Goal: Task Accomplishment & Management: Complete application form

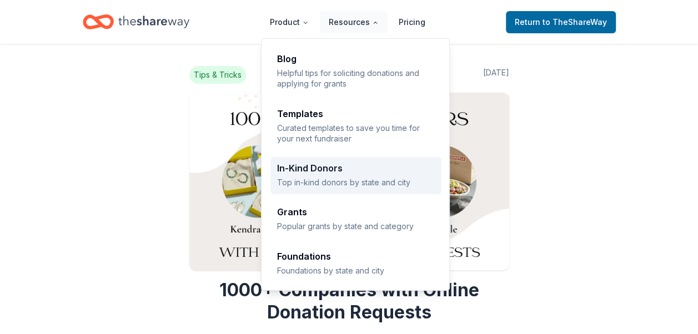
click at [333, 171] on div "In-Kind Donors" at bounding box center [356, 168] width 158 height 9
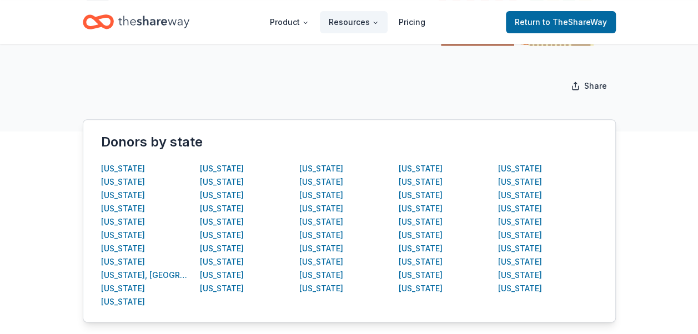
scroll to position [167, 0]
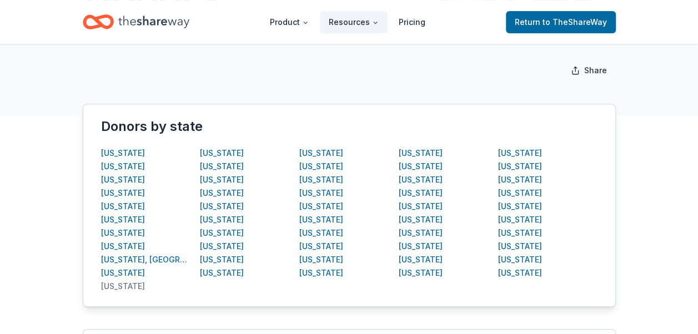
click at [123, 285] on div "[US_STATE]" at bounding box center [123, 286] width 44 height 13
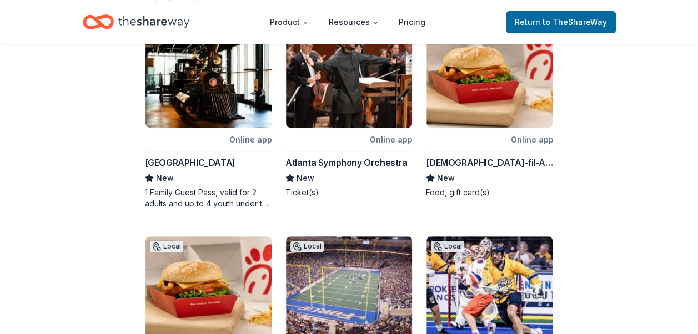
scroll to position [167, 0]
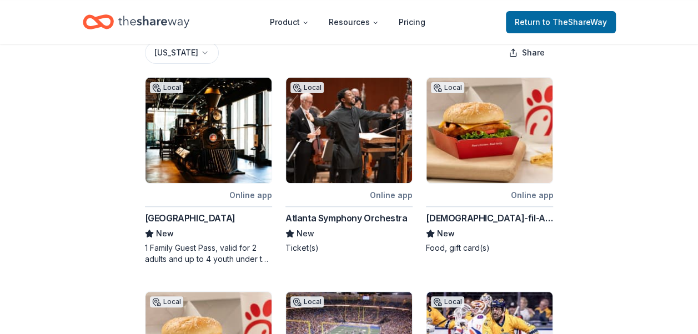
click at [521, 197] on div "Online app" at bounding box center [531, 195] width 43 height 14
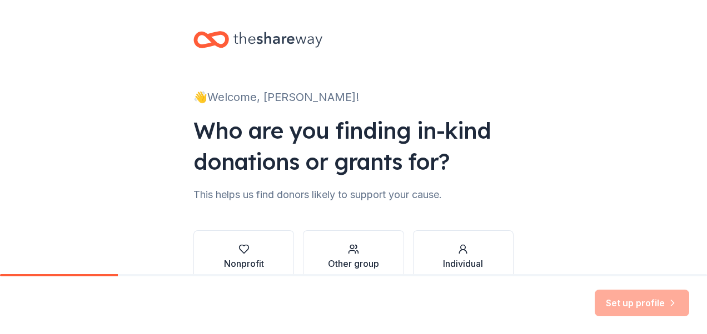
scroll to position [63, 0]
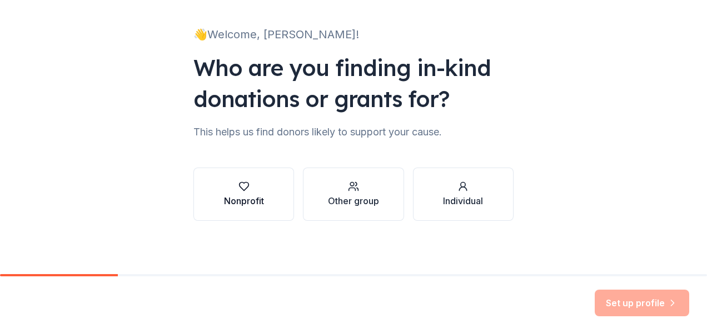
click at [244, 188] on icon "button" at bounding box center [243, 186] width 11 height 11
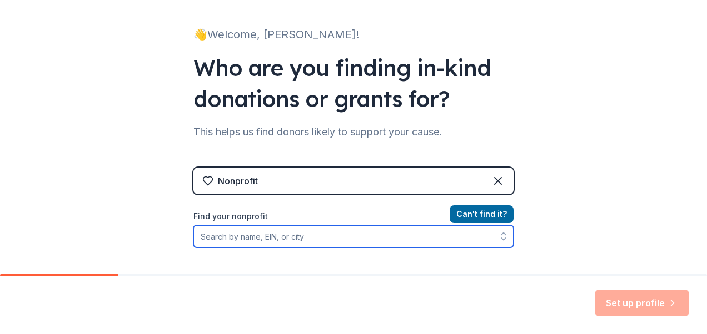
click at [292, 234] on input "Find your nonprofit" at bounding box center [353, 237] width 320 height 22
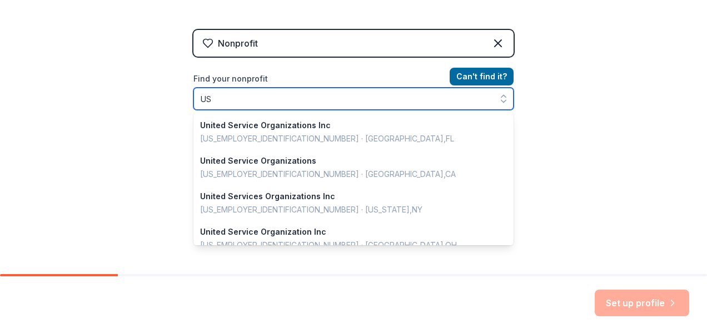
scroll to position [2, 0]
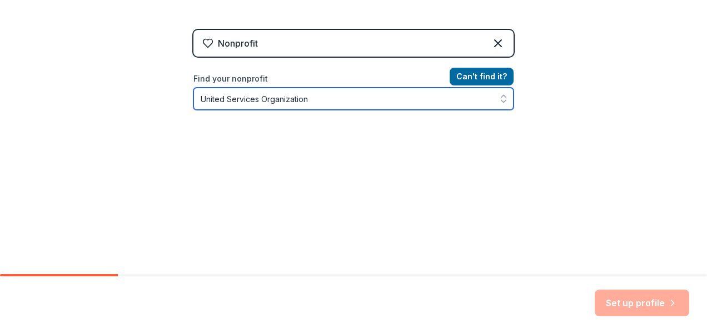
type input "United Services Organization"
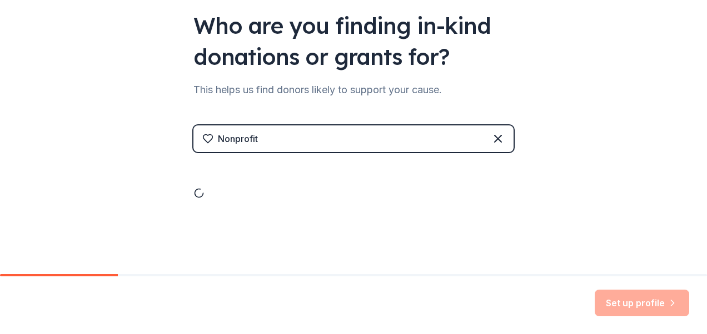
scroll to position [201, 0]
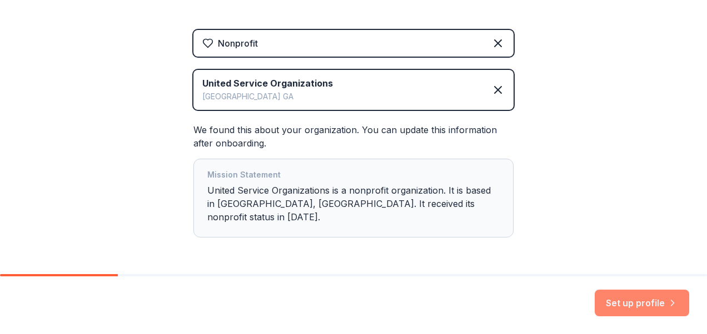
click at [617, 308] on button "Set up profile" at bounding box center [641, 303] width 94 height 27
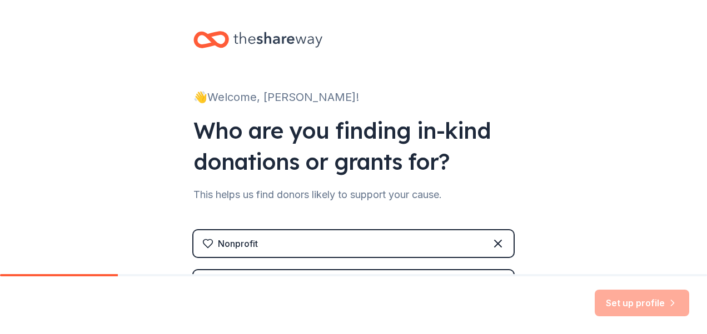
scroll to position [108, 0]
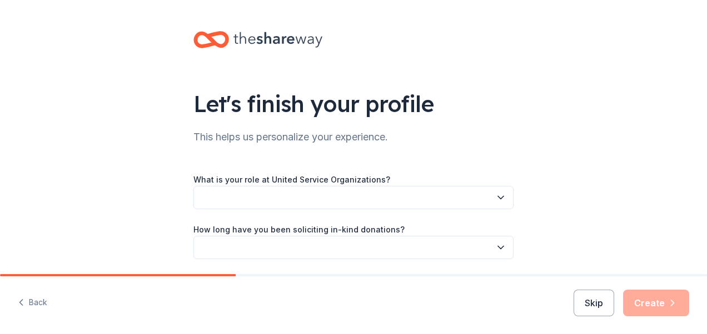
click at [229, 197] on button "button" at bounding box center [353, 197] width 320 height 23
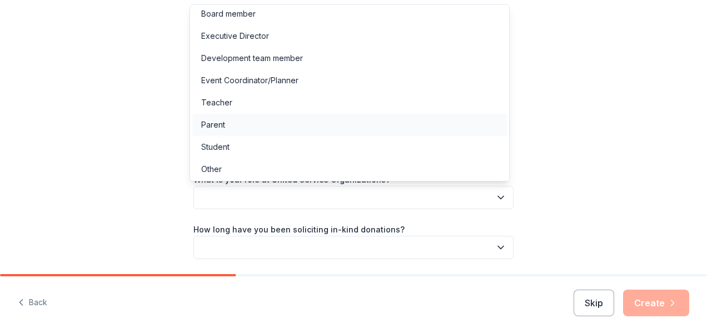
scroll to position [6, 0]
click at [220, 170] on div "Other" at bounding box center [211, 168] width 21 height 13
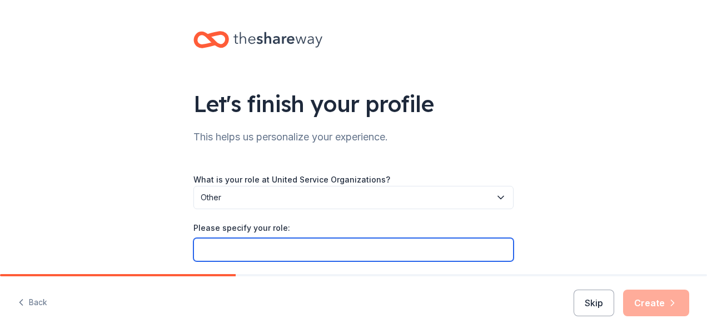
click at [209, 248] on input "Please specify your role:" at bounding box center [353, 249] width 320 height 23
click at [194, 251] on input "Volunteer Lead - Corporate Alliance (" at bounding box center [353, 249] width 320 height 23
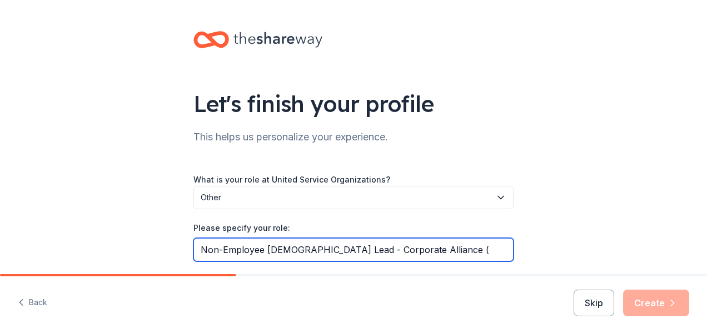
click at [416, 251] on input "Non-Employee [DEMOGRAPHIC_DATA] Lead - Corporate Alliance (" at bounding box center [353, 249] width 320 height 23
type input "Non-Employee [DEMOGRAPHIC_DATA] Lead - Military Alliance (Lendmark Financial Se…"
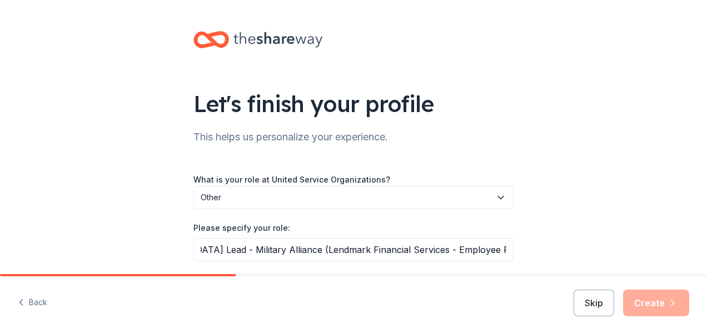
click at [441, 319] on div "Back Skip Create" at bounding box center [353, 306] width 707 height 58
click at [552, 217] on div "Let's finish your profile This helps us personalize your experience. What is yo…" at bounding box center [353, 207] width 707 height 415
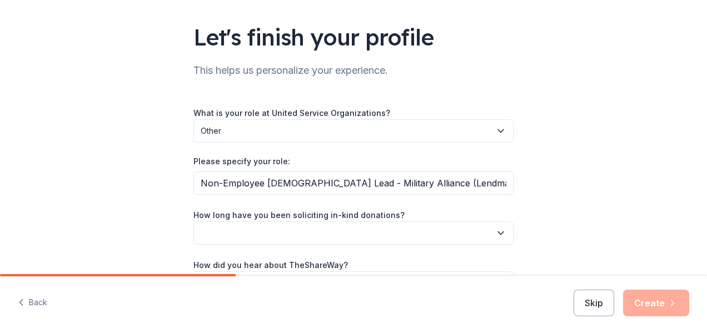
scroll to position [111, 0]
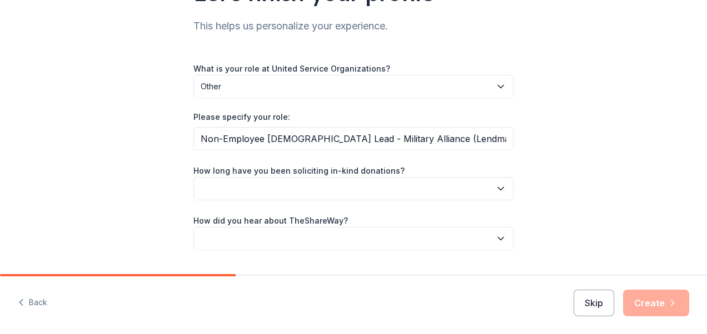
click at [490, 192] on button "button" at bounding box center [353, 188] width 320 height 23
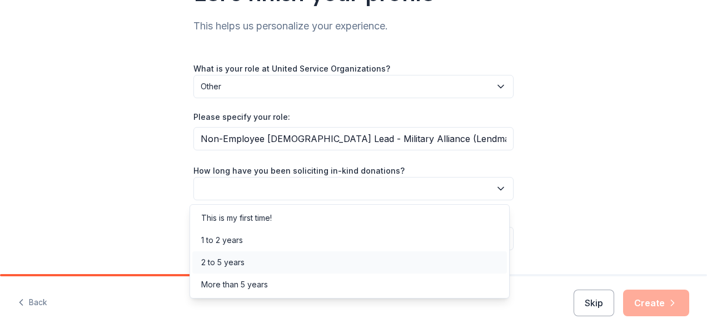
click at [227, 261] on div "2 to 5 years" at bounding box center [222, 262] width 43 height 13
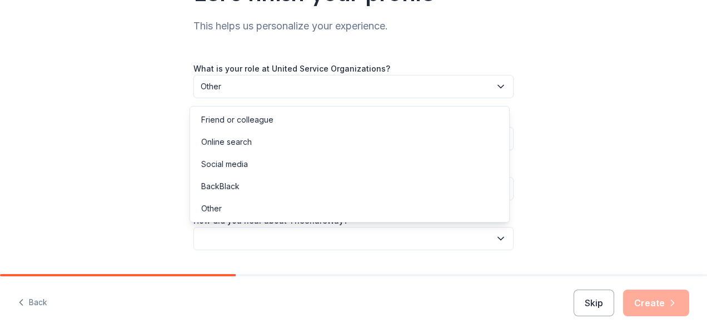
click at [236, 234] on button "button" at bounding box center [353, 238] width 320 height 23
click at [255, 141] on div "Online search" at bounding box center [349, 142] width 314 height 22
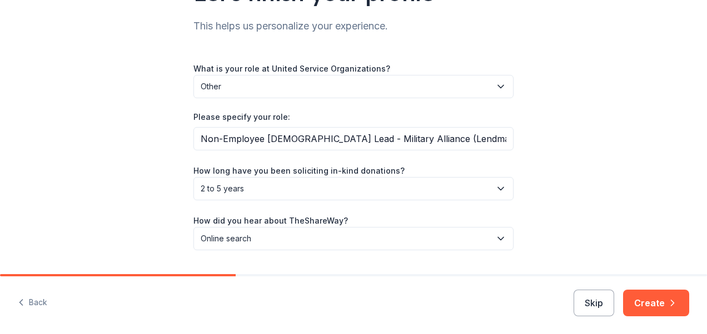
scroll to position [140, 0]
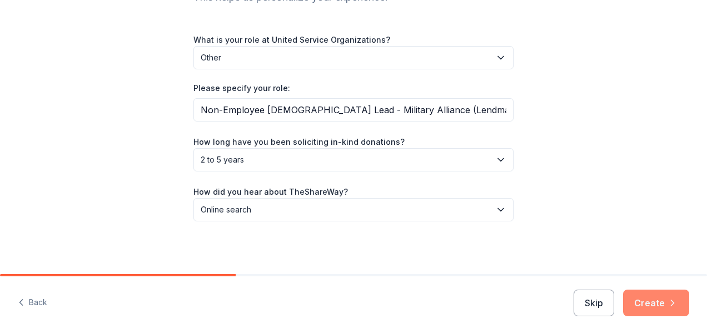
click at [655, 306] on button "Create" at bounding box center [656, 303] width 66 height 27
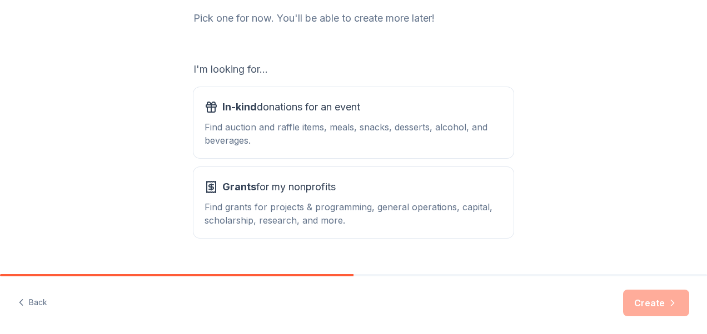
scroll to position [167, 0]
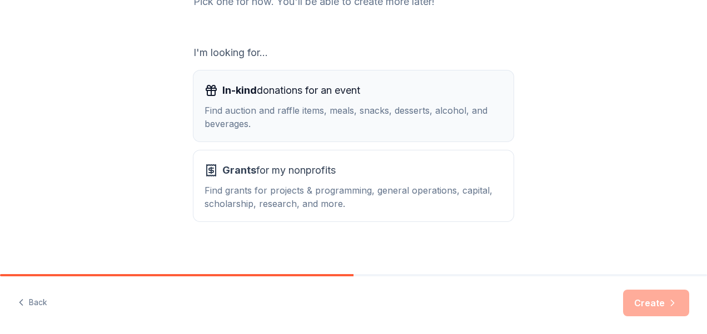
click at [353, 101] on div "In-kind donations for an event Find auction and raffle items, meals, snacks, de…" at bounding box center [353, 106] width 298 height 49
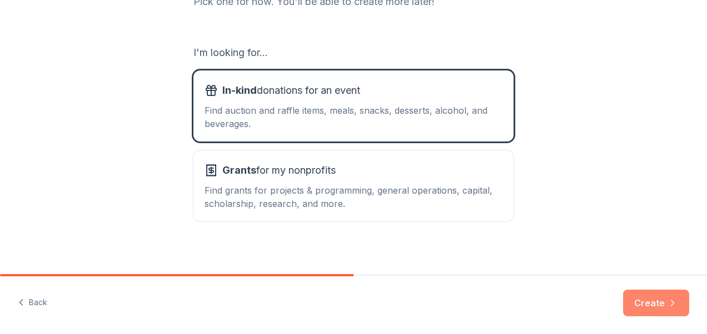
click at [638, 300] on button "Create" at bounding box center [656, 303] width 66 height 27
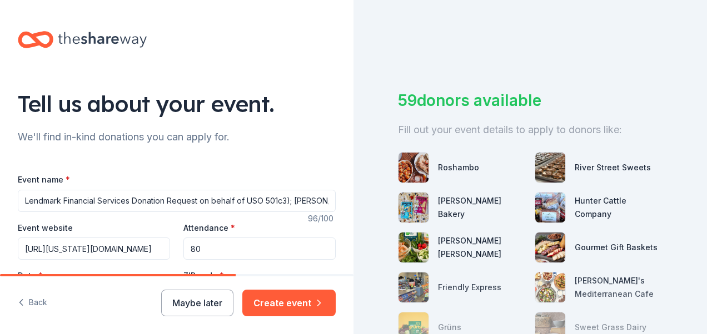
click at [199, 200] on input "Lendmark Financial Services Donation Request on behalf of USO 501c3); [PERSON_N…" at bounding box center [177, 201] width 318 height 22
click at [199, 199] on input "Lendmark Financial Services Donation Request on behalf of USO 501c3); [PERSON_N…" at bounding box center [177, 201] width 318 height 22
drag, startPoint x: 133, startPoint y: 203, endPoint x: 164, endPoint y: 208, distance: 31.4
click at [164, 208] on input "Lendmark Financial Services Donation Request (on behalf of USO 501c3); [PERSON_…" at bounding box center [177, 201] width 318 height 22
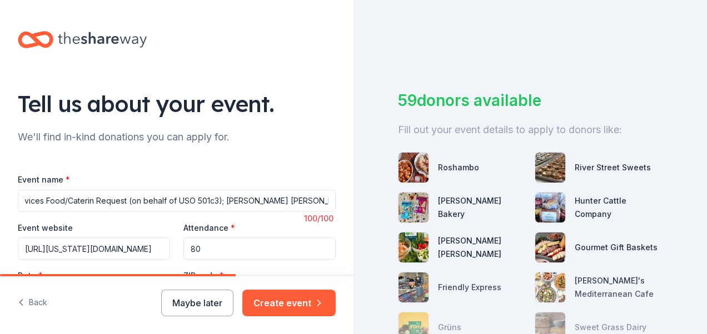
click at [94, 197] on input "Lendmark Financial Services Food/Caterin Request (on behalf of USO 501c3); [PER…" at bounding box center [177, 201] width 318 height 22
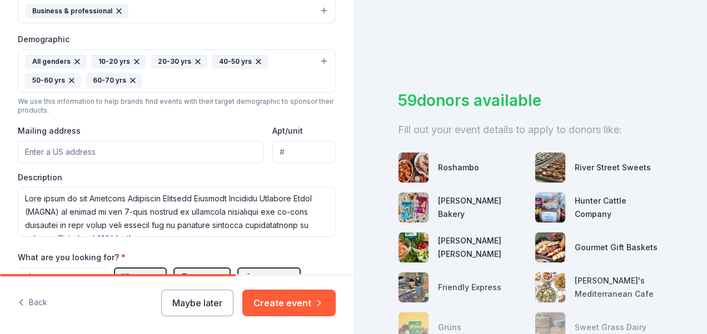
scroll to position [389, 0]
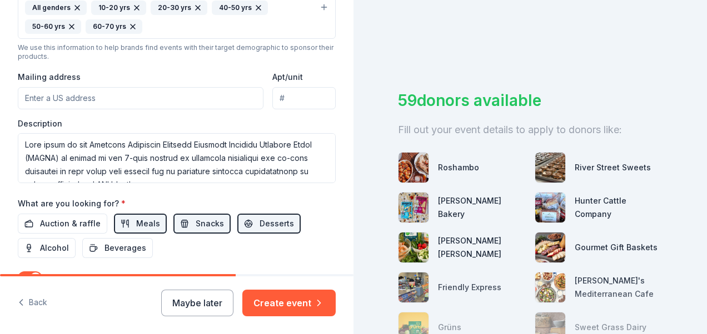
type input "Lendmark Financial Services Food Request (on behalf of USO 501c3); [PERSON_NAME…"
click at [64, 94] on input "Mailing address" at bounding box center [141, 98] width 246 height 22
type input "[STREET_ADDRESS]"
click at [292, 94] on input "Apt/unit" at bounding box center [303, 98] width 63 height 22
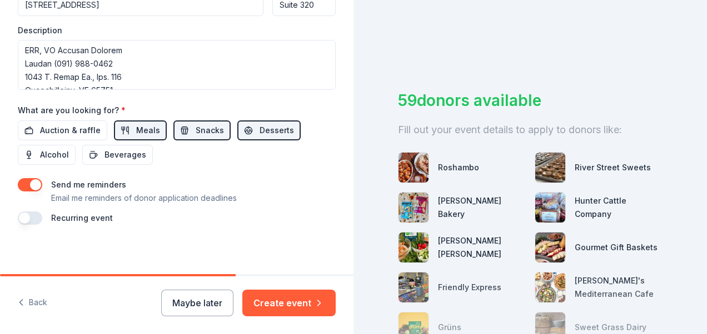
scroll to position [389, 0]
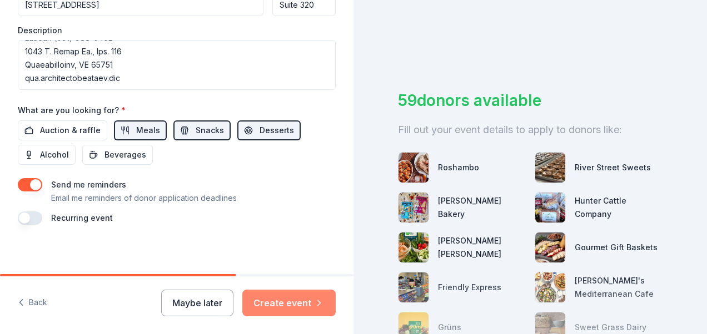
type input "Suite 320"
click at [308, 299] on button "Create event" at bounding box center [288, 303] width 93 height 27
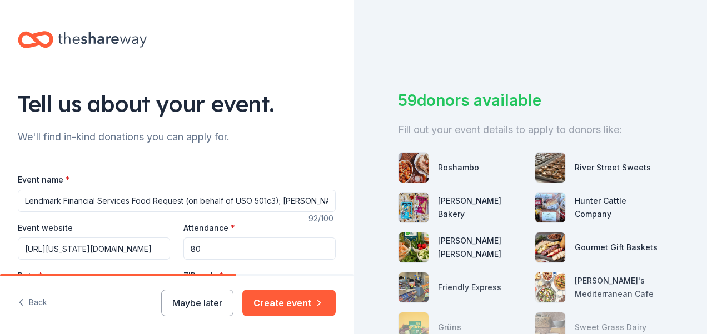
drag, startPoint x: 132, startPoint y: 199, endPoint x: 153, endPoint y: 201, distance: 21.2
click at [153, 201] on input "Lendmark Financial Services Food Request (on behalf of USO 501c3); [PERSON_NAME…" at bounding box center [177, 201] width 318 height 22
click at [228, 198] on input "Lendmark Financial Services Request (on behalf of USO 501c3); [PERSON_NAME] [PE…" at bounding box center [177, 201] width 318 height 22
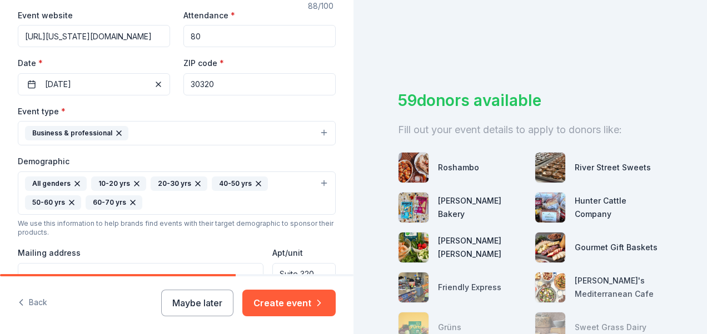
scroll to position [222, 0]
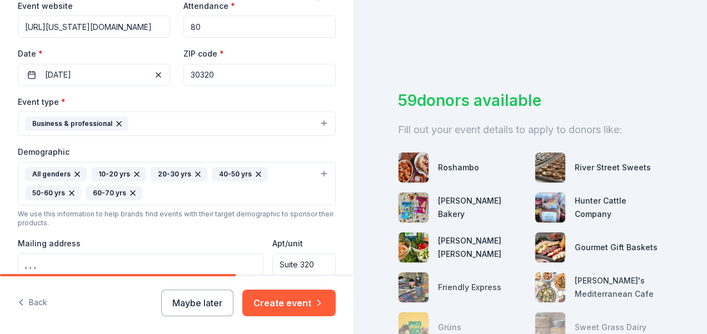
type input "Lendmark Financial Services Request (on behalf of USO 501c3); [PERSON_NAME][GEO…"
click at [319, 118] on button "Business & professional" at bounding box center [177, 124] width 318 height 24
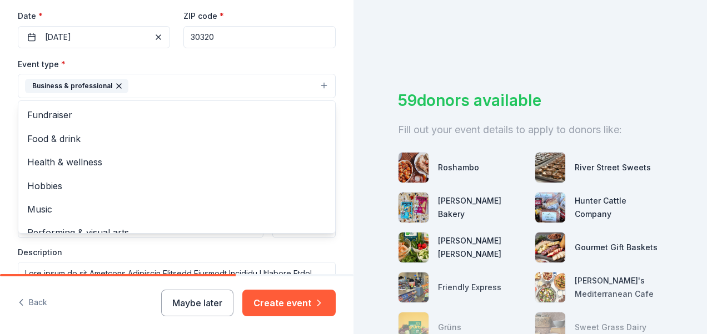
scroll to position [278, 0]
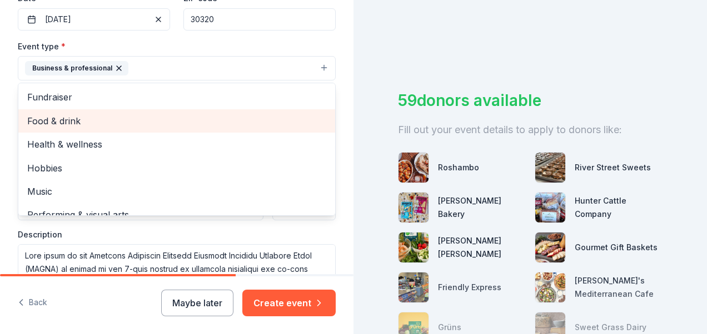
click at [84, 119] on span "Food & drink" at bounding box center [176, 121] width 299 height 14
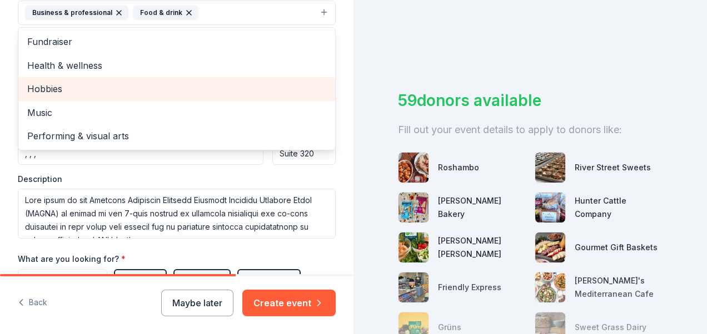
scroll to position [389, 0]
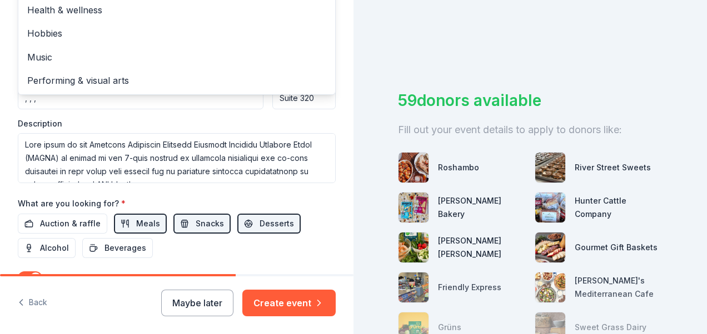
click at [308, 259] on div "Event name * Lendmark Financial Services Request (on behalf of USO 501c3); [PER…" at bounding box center [177, 51] width 318 height 534
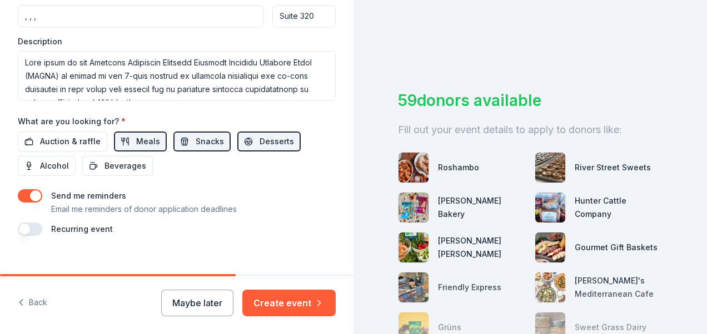
scroll to position [482, 0]
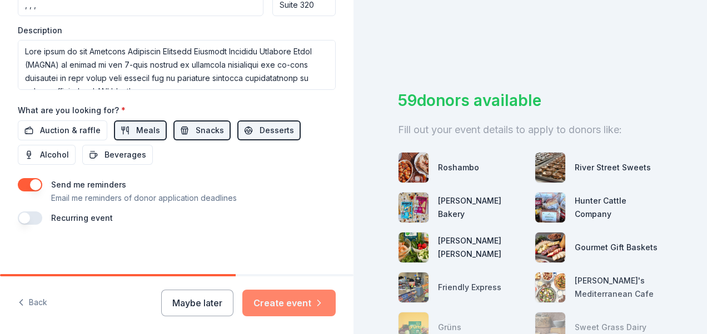
click at [289, 303] on button "Create event" at bounding box center [288, 303] width 93 height 27
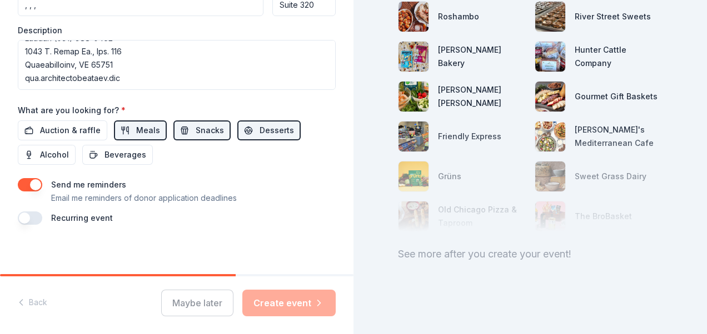
click at [34, 214] on button "button" at bounding box center [30, 218] width 24 height 13
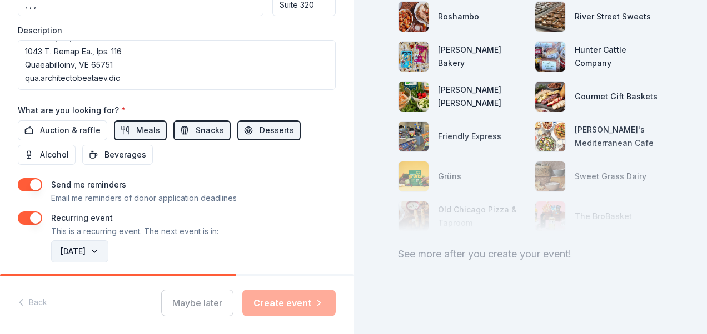
click at [108, 246] on button "[DATE]" at bounding box center [79, 252] width 57 height 22
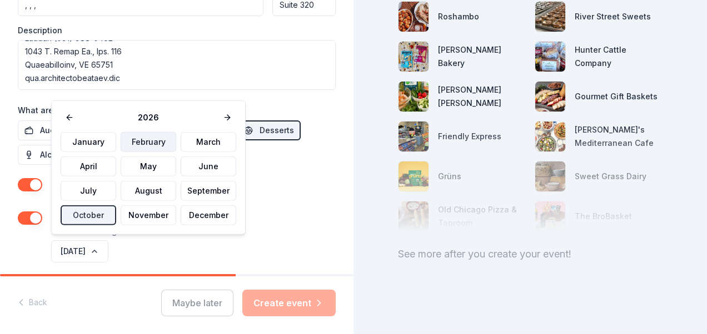
click at [143, 140] on button "February" at bounding box center [149, 142] width 56 height 20
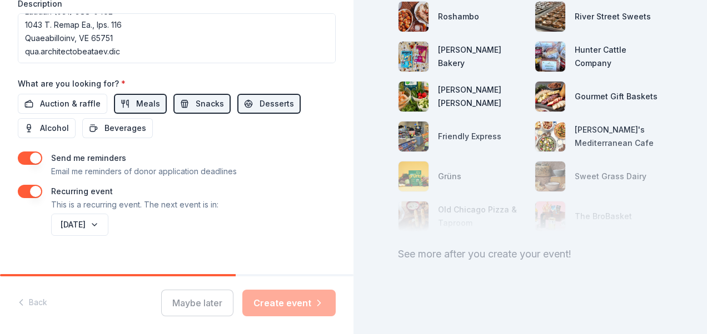
scroll to position [522, 0]
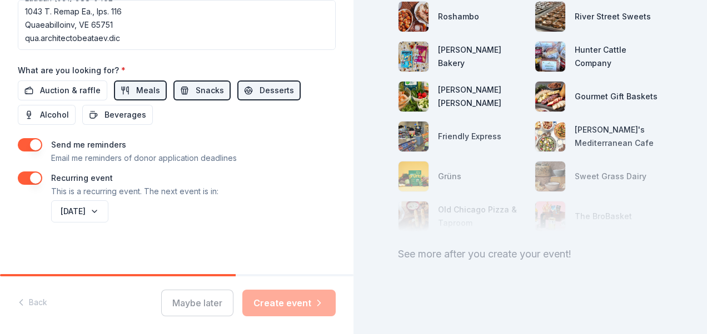
click at [273, 306] on div "Maybe later Create event" at bounding box center [248, 303] width 174 height 27
click at [40, 176] on button "button" at bounding box center [30, 178] width 24 height 13
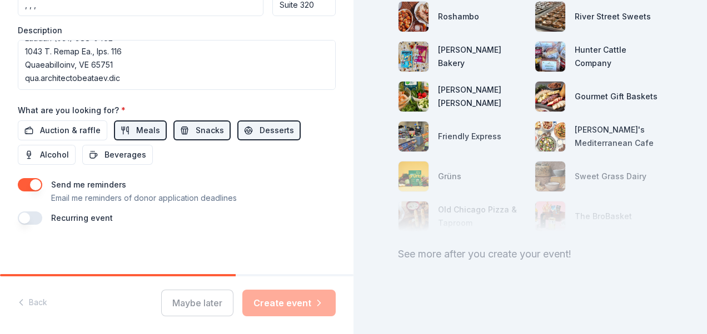
click at [24, 216] on button "button" at bounding box center [30, 218] width 24 height 13
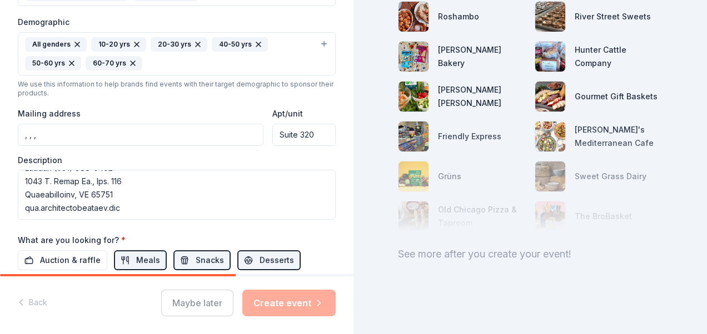
scroll to position [356, 0]
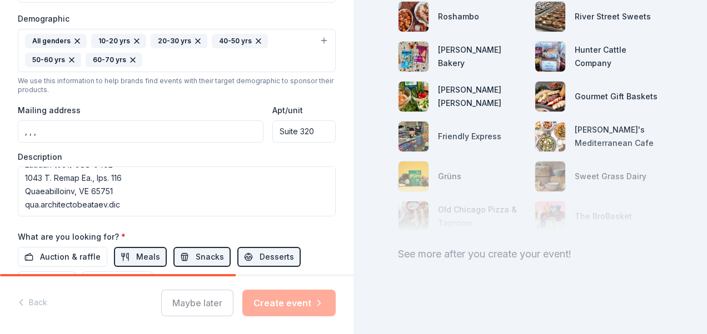
click at [164, 127] on input ", , ," at bounding box center [141, 132] width 246 height 22
type input ","
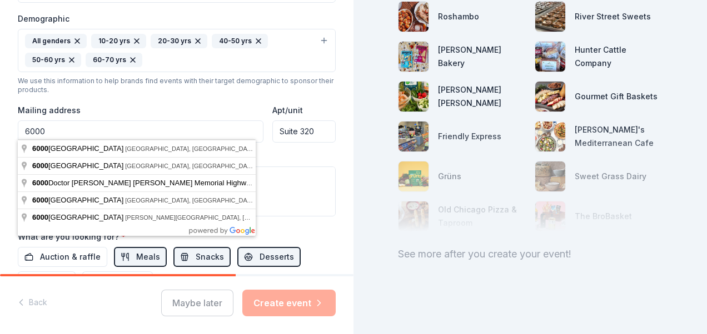
click at [128, 132] on input "6000" at bounding box center [141, 132] width 246 height 22
type input "[STREET_ADDRESS]"
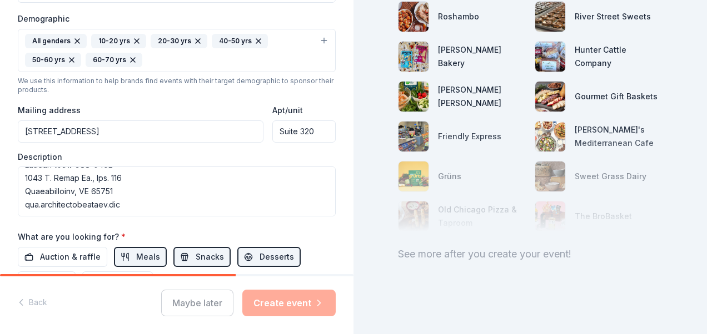
click at [139, 128] on input "[STREET_ADDRESS]" at bounding box center [141, 132] width 246 height 22
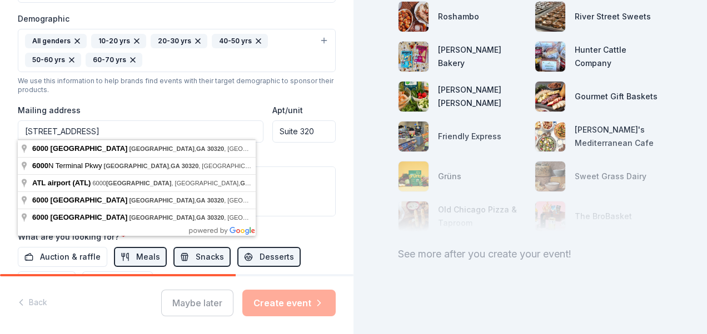
click at [160, 103] on div "Mailing address [STREET_ADDRESS]" at bounding box center [141, 122] width 246 height 39
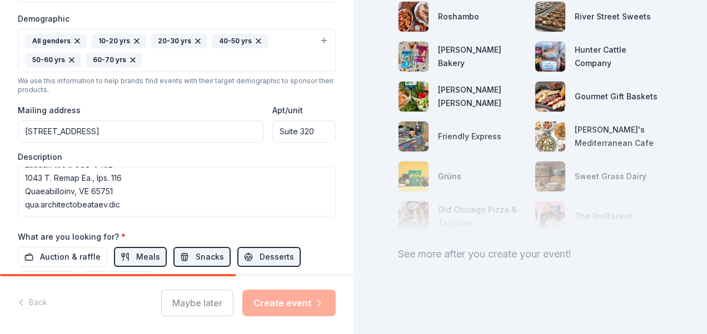
click at [272, 126] on input "Suite 320" at bounding box center [303, 132] width 63 height 22
type input "[GEOGRAPHIC_DATA]"
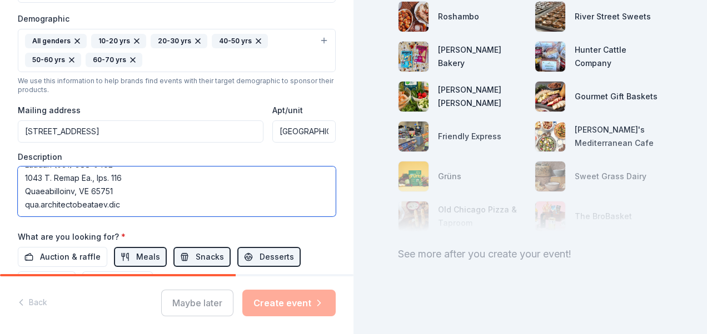
click at [230, 206] on textarea at bounding box center [177, 192] width 318 height 50
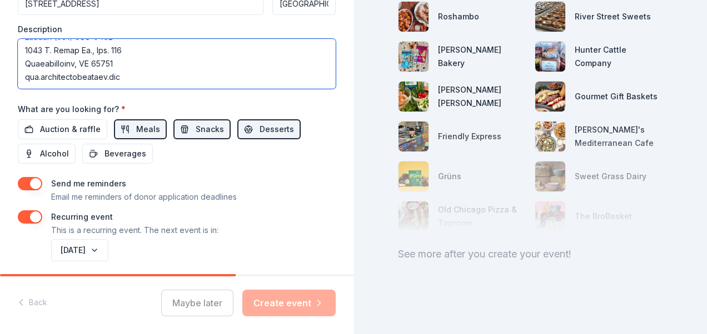
scroll to position [522, 0]
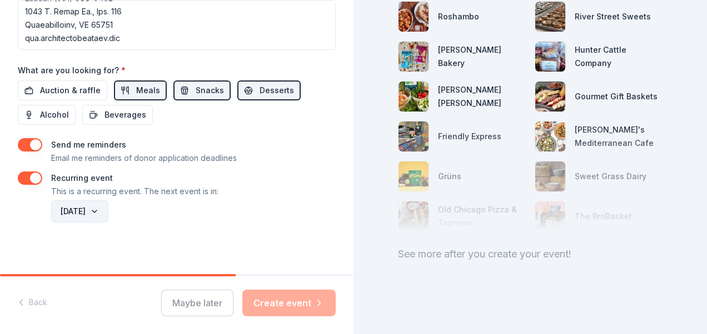
click at [108, 207] on button "[DATE]" at bounding box center [79, 212] width 57 height 22
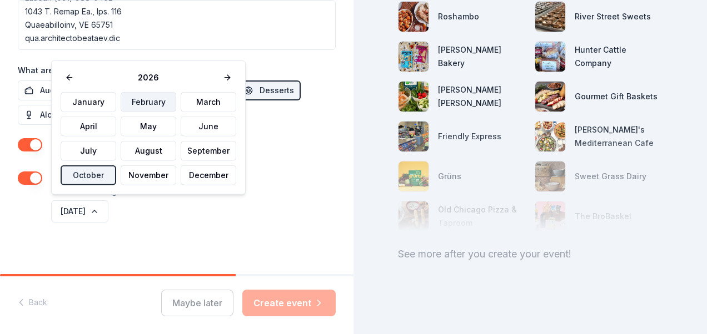
click at [149, 100] on button "February" at bounding box center [149, 102] width 56 height 20
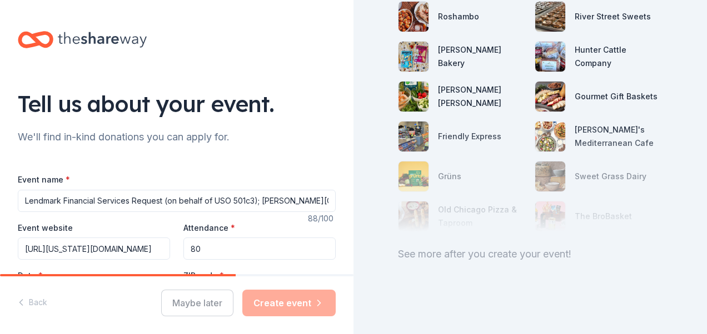
scroll to position [0, 0]
click at [176, 138] on div "We'll find in-kind donations you can apply for." at bounding box center [177, 137] width 318 height 18
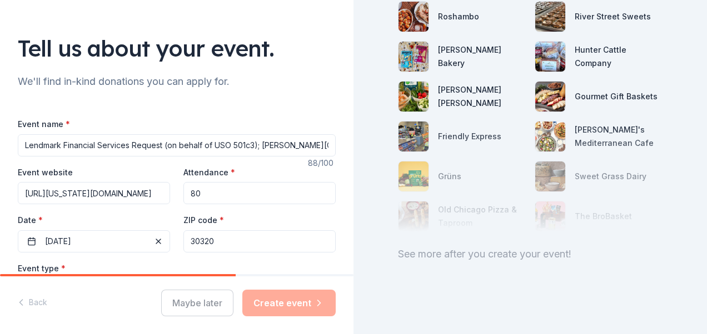
click at [212, 193] on input "80" at bounding box center [259, 193] width 152 height 22
drag, startPoint x: 203, startPoint y: 193, endPoint x: 186, endPoint y: 194, distance: 17.3
click at [186, 194] on input "80" at bounding box center [259, 193] width 152 height 22
type input "75"
click at [130, 210] on div "Event website [URL][US_STATE][DOMAIN_NAME] Attendance * 75 Date * [DATE] ZIP co…" at bounding box center [177, 209] width 318 height 87
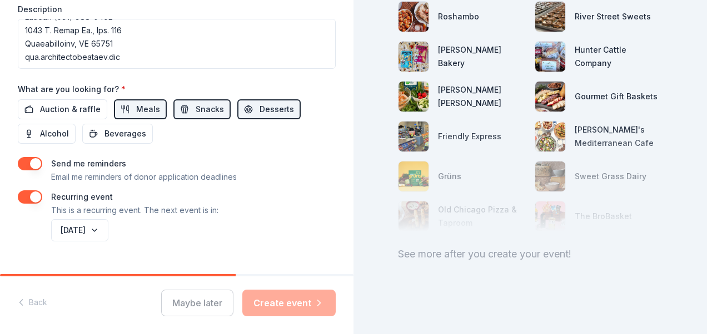
scroll to position [504, 0]
click at [279, 108] on span "Desserts" at bounding box center [276, 108] width 34 height 13
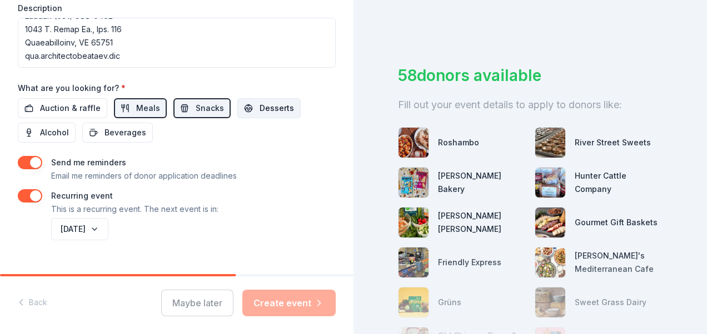
scroll to position [159, 0]
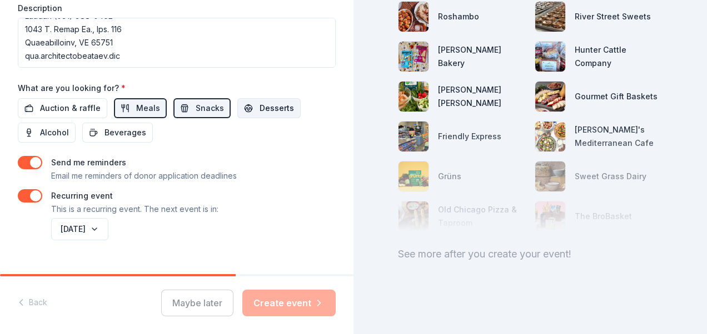
click at [272, 106] on span "Desserts" at bounding box center [276, 108] width 34 height 13
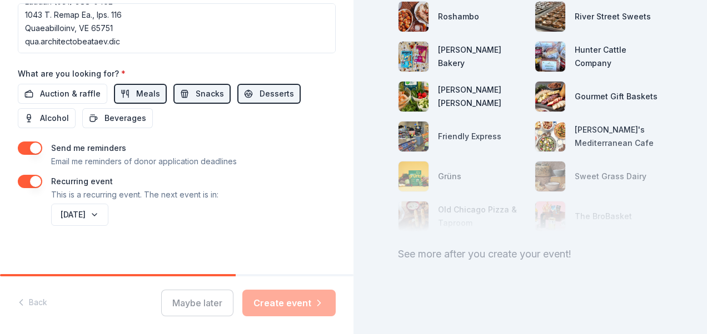
scroll to position [522, 0]
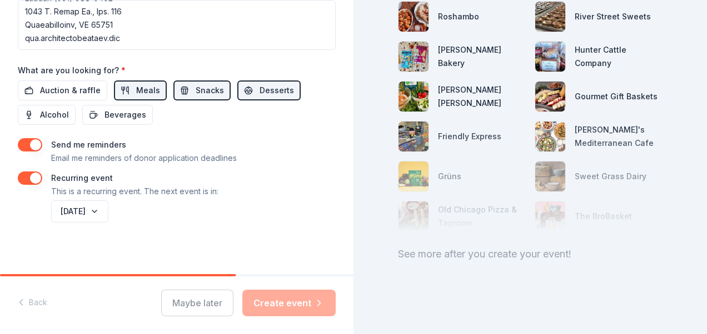
drag, startPoint x: 231, startPoint y: 276, endPoint x: 261, endPoint y: 276, distance: 30.0
click at [261, 276] on div at bounding box center [176, 275] width 353 height 2
drag, startPoint x: 229, startPoint y: 275, endPoint x: 250, endPoint y: 274, distance: 21.1
click at [250, 274] on div "Tell us about your event. We'll find in-kind donations you can apply for. Event…" at bounding box center [176, 167] width 353 height 334
click at [288, 303] on div "Maybe later Create event" at bounding box center [248, 303] width 174 height 27
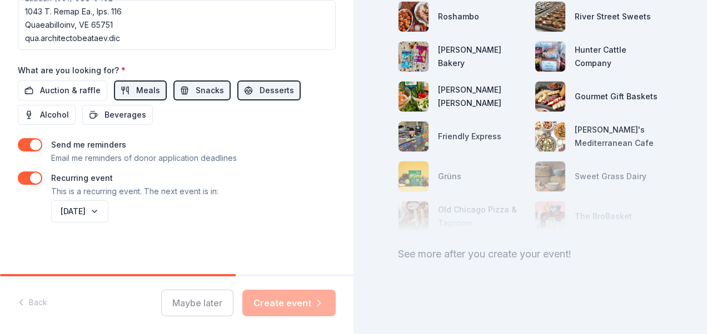
click at [288, 303] on div "Maybe later Create event" at bounding box center [248, 303] width 174 height 27
click at [288, 304] on div "Maybe later Create event" at bounding box center [248, 303] width 174 height 27
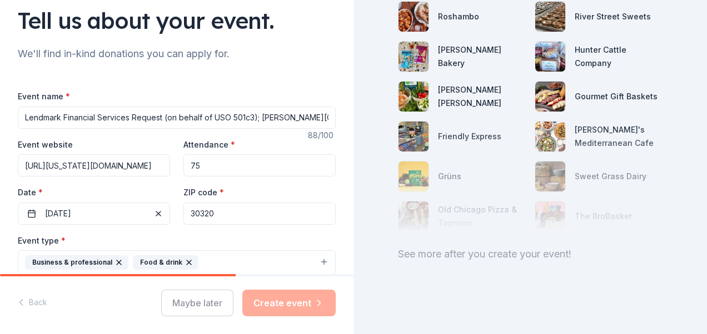
scroll to position [0, 0]
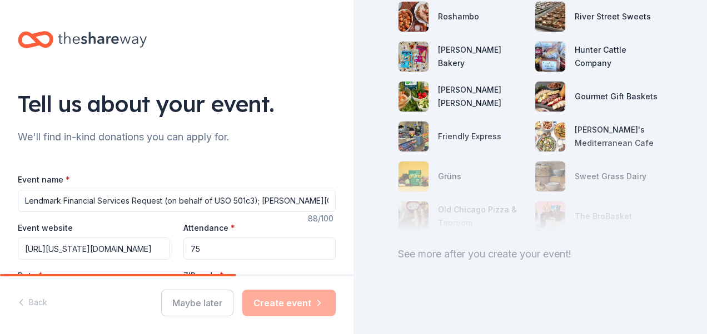
click at [234, 201] on input "Lendmark Financial Services Request (on behalf of USO 501c3); [PERSON_NAME][GEO…" at bounding box center [177, 201] width 318 height 22
click at [133, 201] on input "Lendmark Financial Services Request (on behalf of USO 501c3); [PERSON_NAME][GEO…" at bounding box center [177, 201] width 318 height 22
click at [264, 202] on input "Lendmark Financial Services Donation Request (on behalf of USO 501c3); [PERSON_…" at bounding box center [177, 201] width 318 height 22
type input "Lendmark Financial Services Donation Request (on behalf of USO/[GEOGRAPHIC_DATA…"
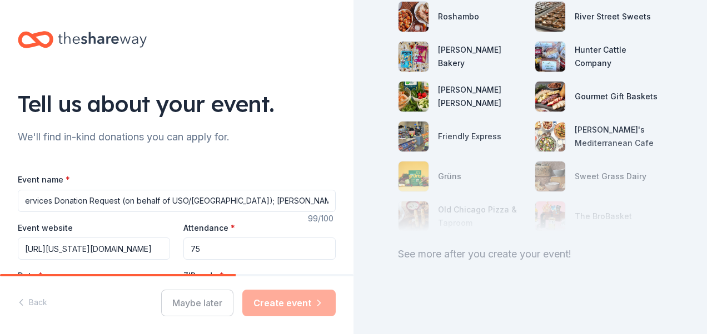
scroll to position [0, 0]
click at [120, 231] on div "Event website [URL][US_STATE][DOMAIN_NAME]" at bounding box center [94, 240] width 152 height 39
click at [120, 248] on input "[URL][US_STATE][DOMAIN_NAME]" at bounding box center [94, 249] width 152 height 22
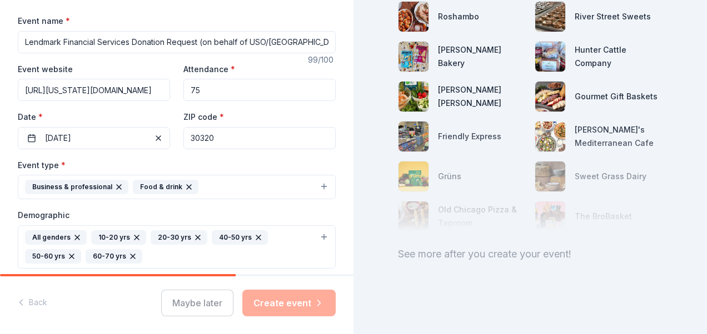
click at [184, 184] on icon "button" at bounding box center [188, 187] width 9 height 9
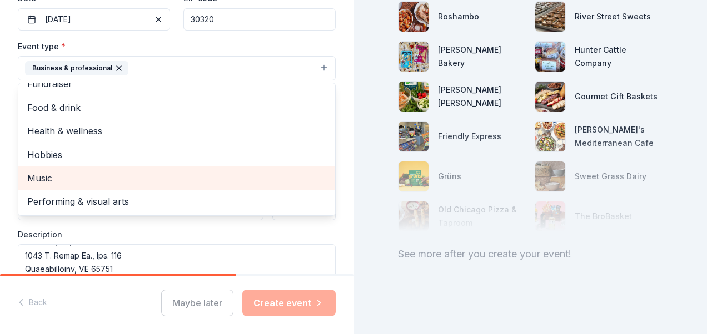
scroll to position [0, 0]
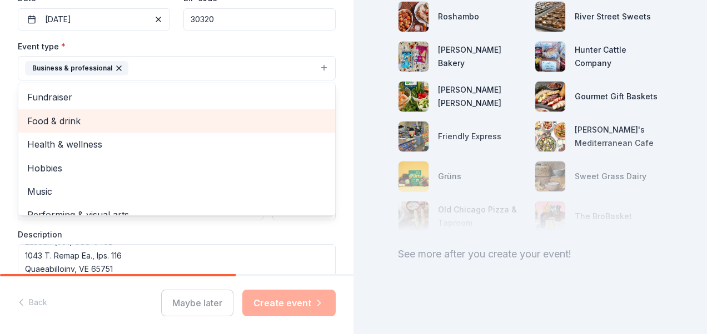
click at [64, 116] on span "Food & drink" at bounding box center [176, 121] width 299 height 14
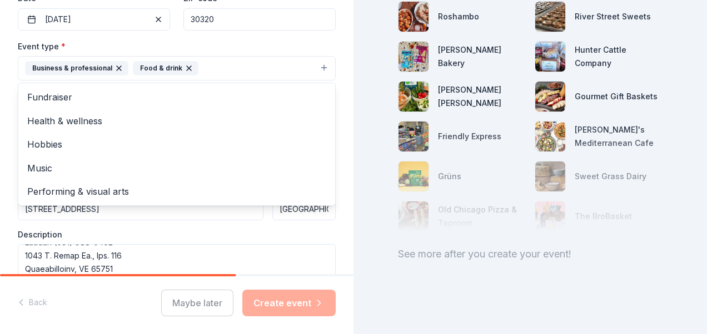
click at [334, 142] on div "Tell us about your event. We'll find in-kind donations you can apply for. Event…" at bounding box center [176, 122] width 353 height 800
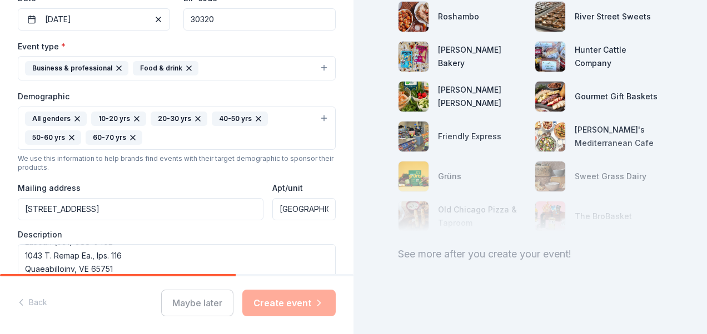
click at [213, 208] on input "[STREET_ADDRESS]" at bounding box center [141, 209] width 246 height 22
drag, startPoint x: 200, startPoint y: 277, endPoint x: 223, endPoint y: 277, distance: 23.3
click at [223, 277] on div "Back Maybe later Create event" at bounding box center [176, 306] width 353 height 58
click at [306, 204] on input "[GEOGRAPHIC_DATA]" at bounding box center [303, 209] width 63 height 22
click at [309, 207] on input "[GEOGRAPHIC_DATA]" at bounding box center [303, 209] width 63 height 22
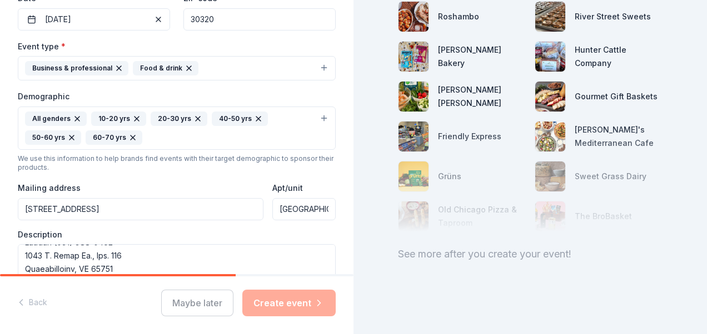
click at [310, 209] on input "[GEOGRAPHIC_DATA]" at bounding box center [303, 209] width 63 height 22
click at [165, 206] on input "[STREET_ADDRESS]" at bounding box center [141, 209] width 246 height 22
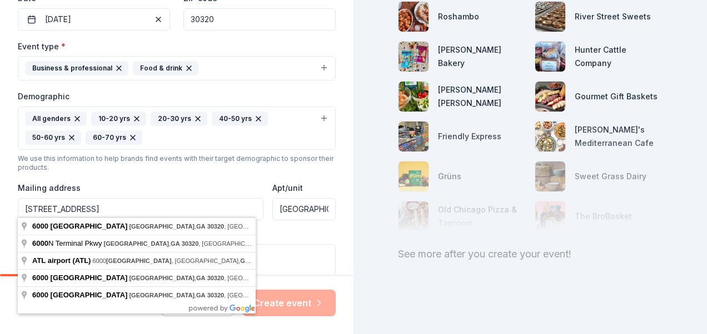
click at [206, 204] on input "[STREET_ADDRESS]" at bounding box center [141, 209] width 246 height 22
click at [207, 204] on input "[STREET_ADDRESS]" at bounding box center [141, 209] width 246 height 22
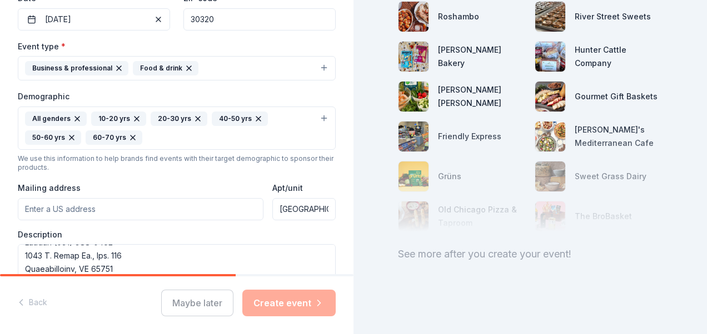
click at [272, 209] on input "[GEOGRAPHIC_DATA]" at bounding box center [303, 209] width 63 height 22
drag, startPoint x: 271, startPoint y: 209, endPoint x: 343, endPoint y: 207, distance: 72.2
click at [343, 207] on div "Tell us about your event. We'll find in-kind donations you can apply for. Event…" at bounding box center [176, 122] width 353 height 800
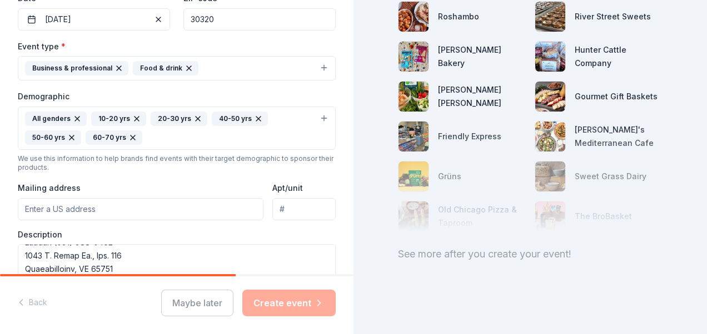
click at [64, 205] on input "Mailing address" at bounding box center [141, 209] width 246 height 22
paste input "[STREET_ADDRESS]"
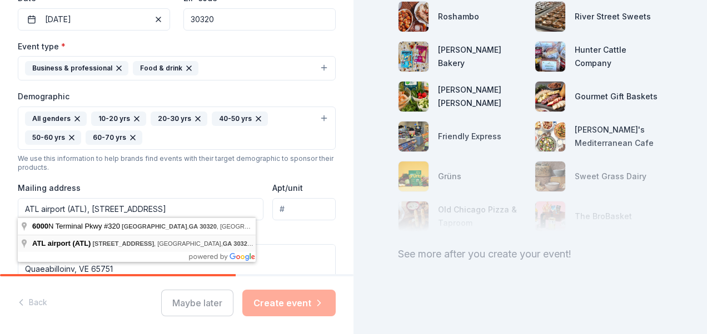
type input "[STREET_ADDRESS]"
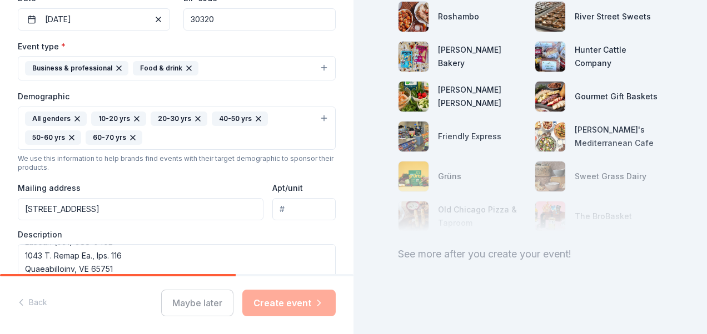
click at [93, 208] on input "[STREET_ADDRESS]" at bounding box center [141, 209] width 246 height 22
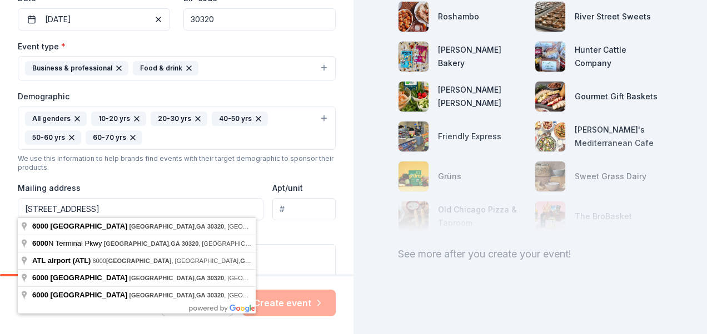
click at [219, 207] on input "[STREET_ADDRESS]" at bounding box center [141, 209] width 246 height 22
drag, startPoint x: 219, startPoint y: 207, endPoint x: 19, endPoint y: 210, distance: 199.4
click at [19, 210] on input "[STREET_ADDRESS]" at bounding box center [141, 209] width 246 height 22
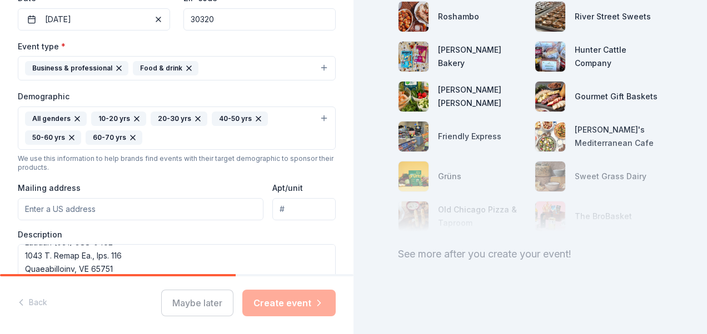
paste input "[STREET_ADDRESS]"
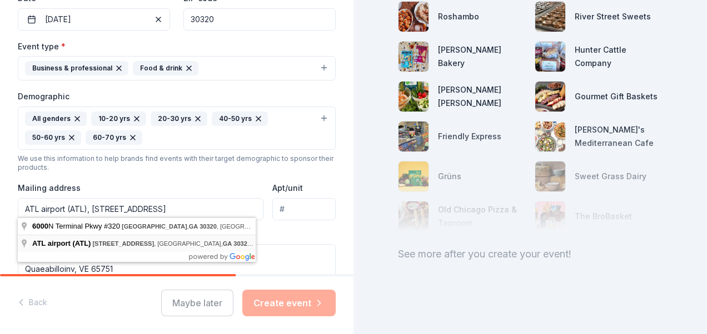
type input "[STREET_ADDRESS]"
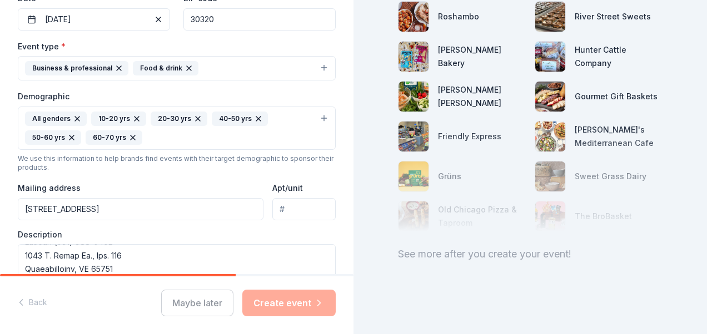
click at [297, 202] on input "Apt/unit" at bounding box center [303, 209] width 63 height 22
type input "#320"
click at [146, 233] on div "Description" at bounding box center [177, 262] width 318 height 66
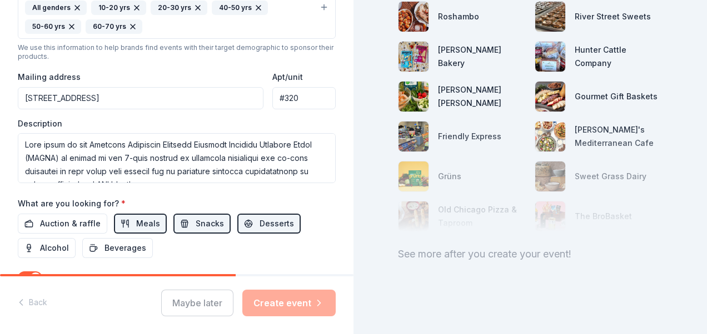
click at [306, 198] on div "What are you looking for? * Auction & raffle Meals Snacks Desserts Alcohol Beve…" at bounding box center [177, 228] width 318 height 62
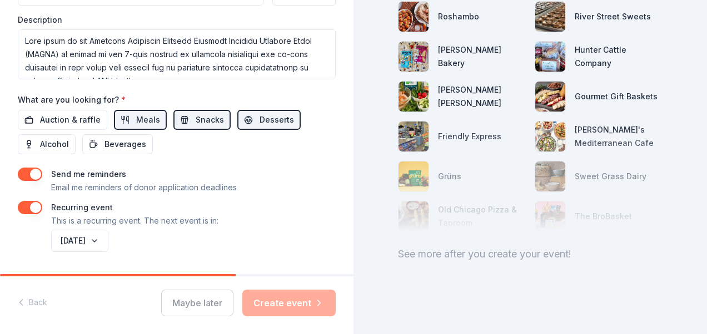
scroll to position [521, 0]
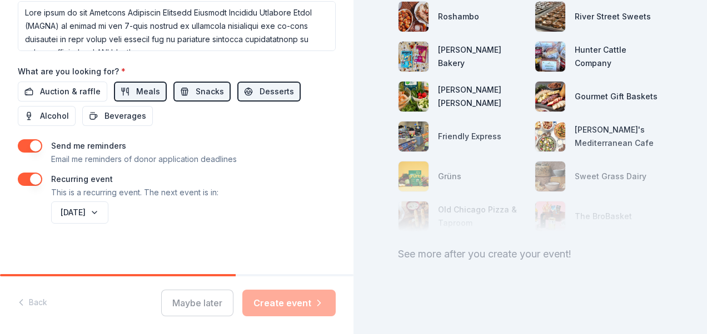
click at [24, 146] on button "button" at bounding box center [30, 145] width 24 height 13
click at [31, 139] on button "button" at bounding box center [30, 145] width 24 height 13
click at [29, 173] on button "button" at bounding box center [30, 179] width 24 height 13
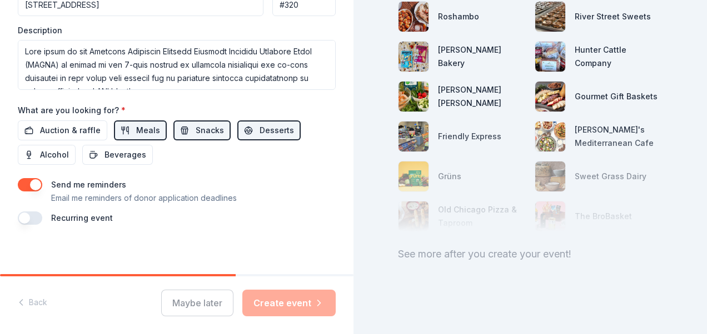
click at [33, 218] on button "button" at bounding box center [30, 218] width 24 height 13
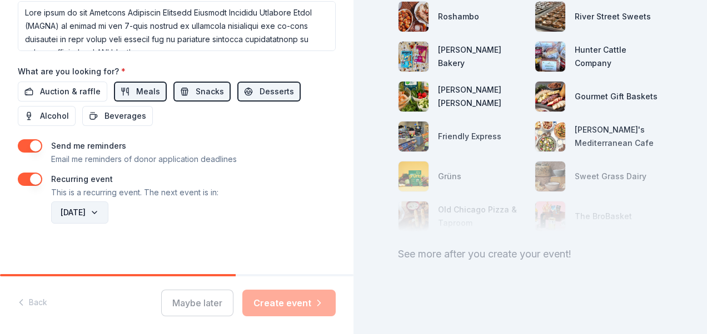
click at [108, 207] on button "[DATE]" at bounding box center [79, 213] width 57 height 22
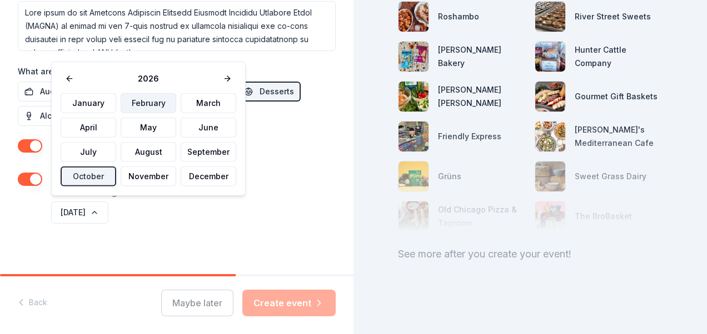
click at [141, 102] on button "February" at bounding box center [149, 103] width 56 height 20
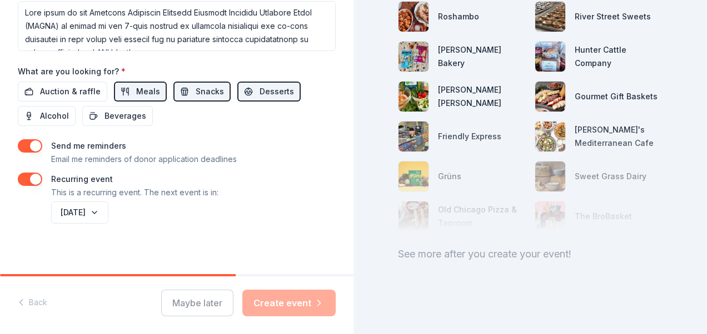
click at [386, 286] on div "59 donors available Fill out your event details to apply to donors like: Rosham…" at bounding box center [529, 167] width 353 height 334
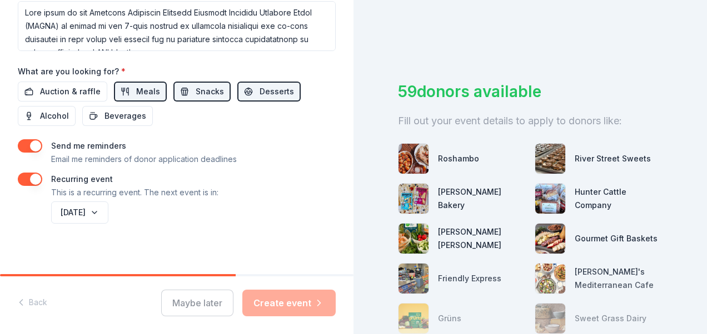
scroll to position [0, 0]
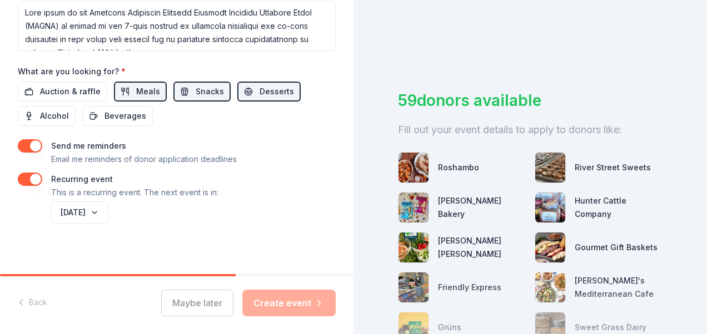
click at [30, 176] on button "button" at bounding box center [30, 179] width 24 height 13
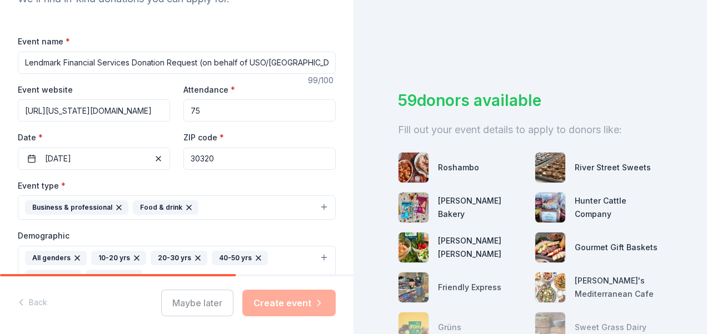
scroll to position [167, 0]
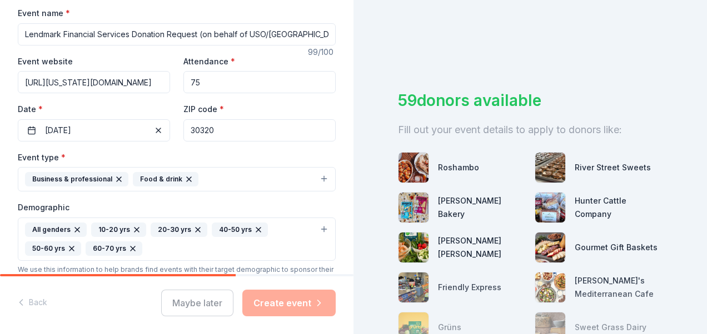
click at [220, 133] on input "30320" at bounding box center [259, 130] width 152 height 22
drag, startPoint x: 220, startPoint y: 132, endPoint x: 175, endPoint y: 134, distance: 45.0
click at [175, 134] on div "Event website [URL][US_STATE][DOMAIN_NAME] Attendance * 75 Date * [DATE] ZIP co…" at bounding box center [177, 97] width 318 height 87
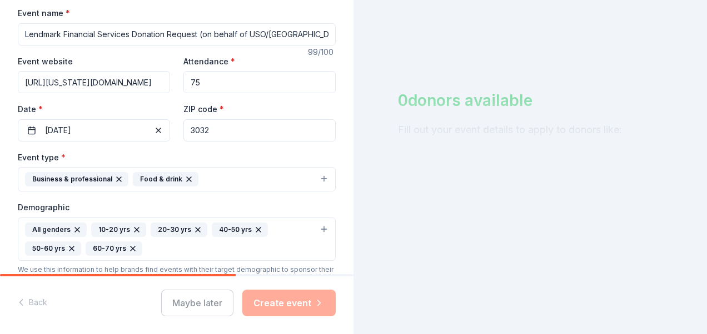
type input "30320"
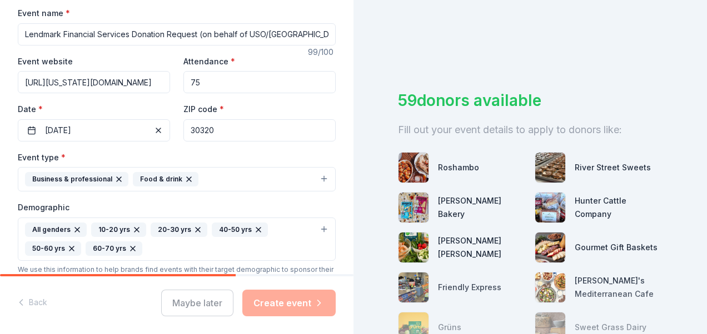
click at [181, 155] on div "Event type * Business & professional Food & drink" at bounding box center [177, 172] width 318 height 42
click at [114, 177] on icon "button" at bounding box center [118, 179] width 9 height 9
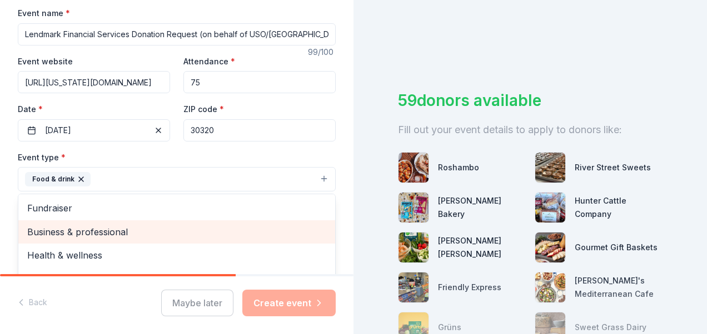
click at [122, 230] on span "Business & professional" at bounding box center [176, 232] width 299 height 14
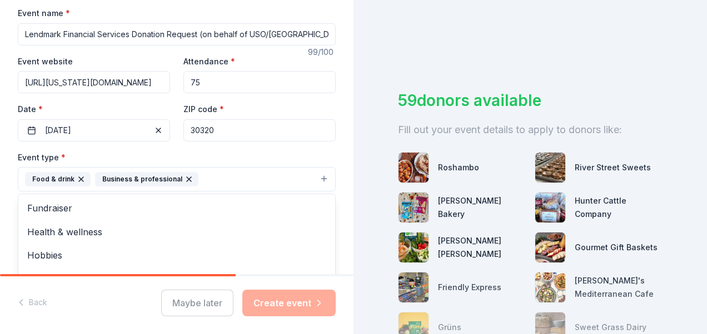
click at [383, 66] on div "Tell us about your event. We'll find in-kind donations you can apply for. Event…" at bounding box center [353, 167] width 707 height 334
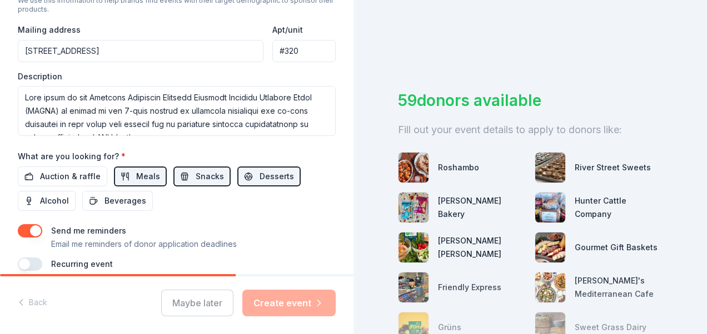
scroll to position [482, 0]
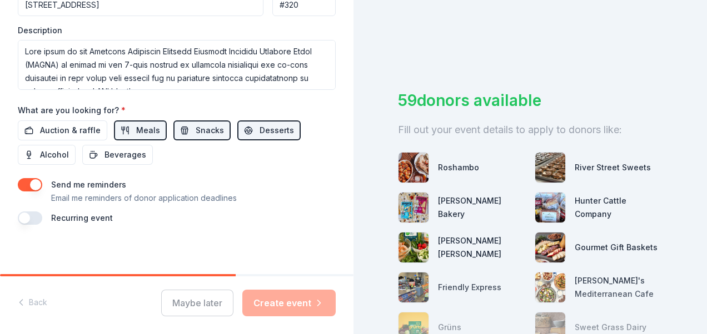
click at [294, 304] on div "Maybe later Create event" at bounding box center [248, 303] width 174 height 27
click at [294, 303] on div "Maybe later Create event" at bounding box center [248, 303] width 174 height 27
click at [33, 217] on button "button" at bounding box center [30, 218] width 24 height 13
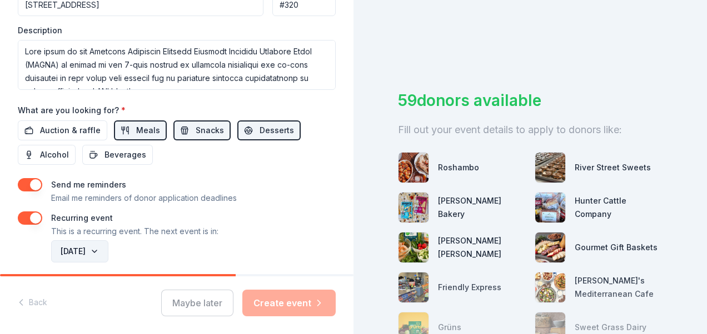
click at [108, 247] on button "[DATE]" at bounding box center [79, 252] width 57 height 22
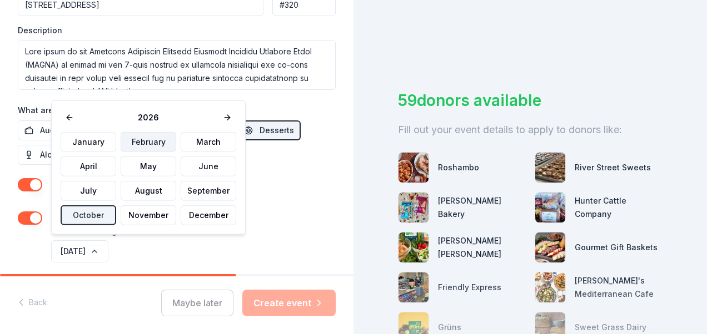
click at [137, 142] on button "February" at bounding box center [149, 142] width 56 height 20
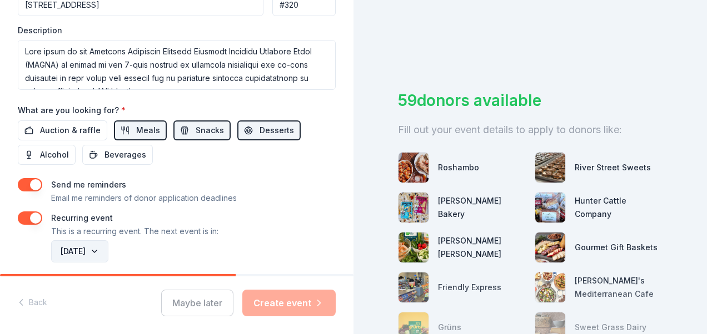
click at [108, 244] on button "[DATE]" at bounding box center [79, 252] width 57 height 22
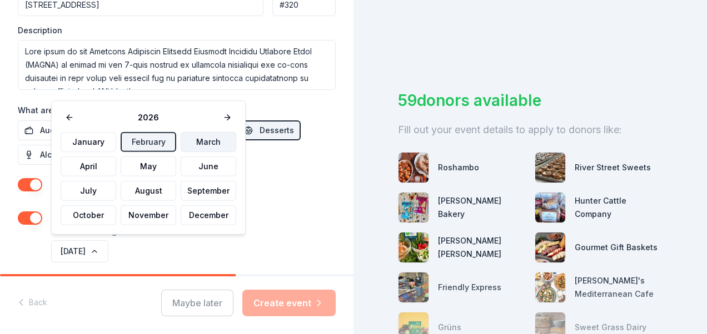
click at [190, 141] on button "March" at bounding box center [209, 142] width 56 height 20
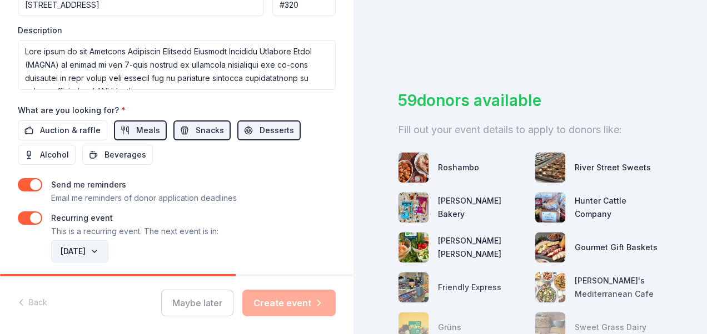
click at [107, 249] on button "[DATE]" at bounding box center [79, 252] width 57 height 22
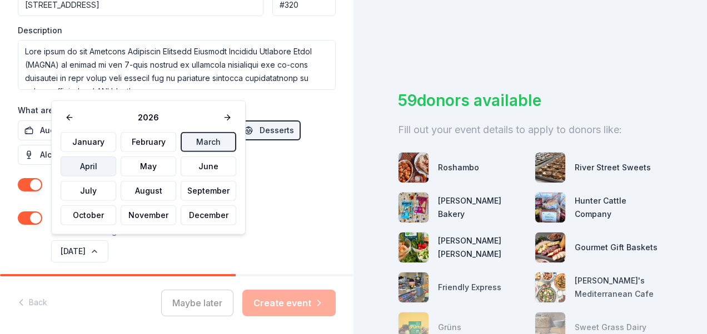
click at [103, 168] on button "April" at bounding box center [89, 167] width 56 height 20
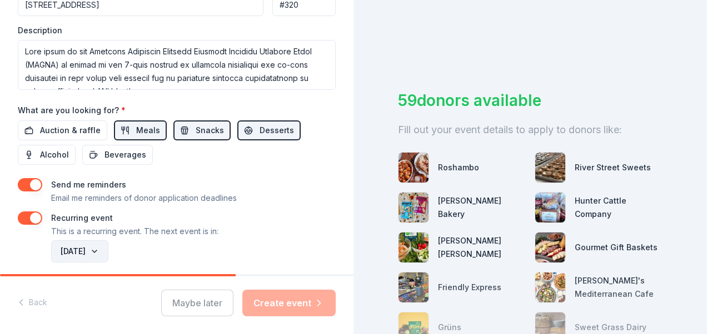
click at [104, 246] on button "[DATE]" at bounding box center [79, 252] width 57 height 22
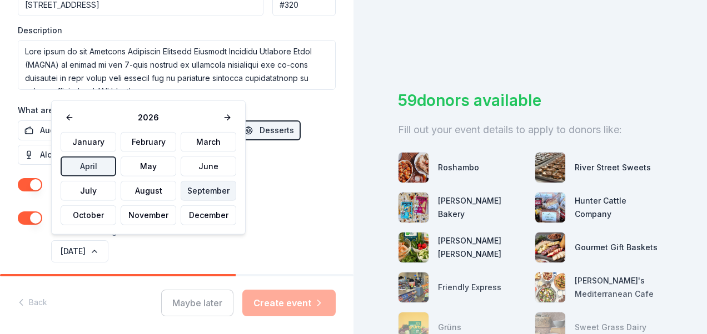
click at [206, 189] on button "September" at bounding box center [209, 191] width 56 height 20
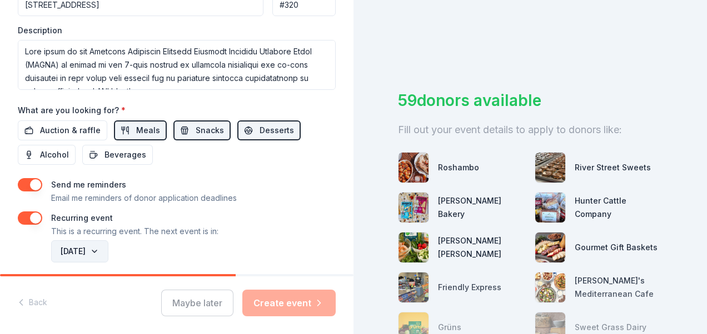
click at [108, 246] on button "[DATE]" at bounding box center [79, 252] width 57 height 22
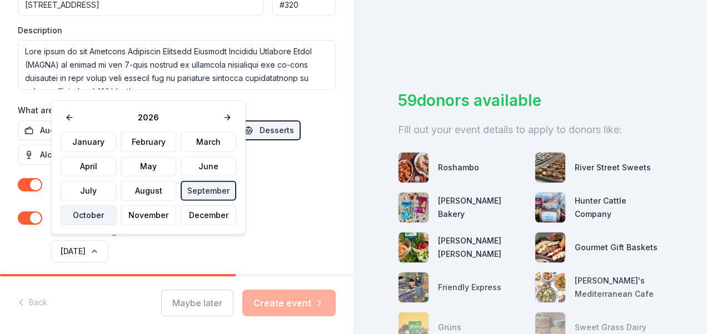
click at [101, 209] on button "October" at bounding box center [89, 216] width 56 height 20
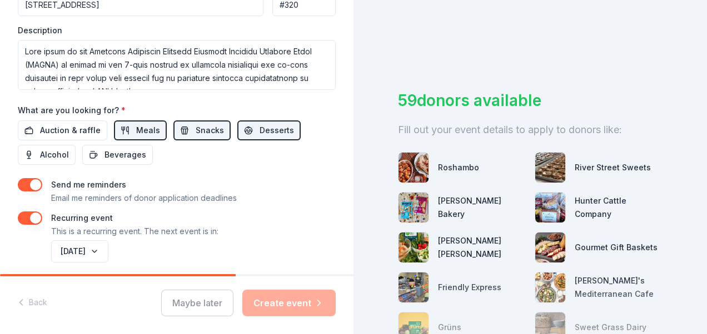
click at [294, 300] on div "Maybe later Create event" at bounding box center [248, 303] width 174 height 27
click at [160, 252] on div "[DATE]" at bounding box center [192, 251] width 287 height 27
click at [108, 248] on button "[DATE]" at bounding box center [79, 252] width 57 height 22
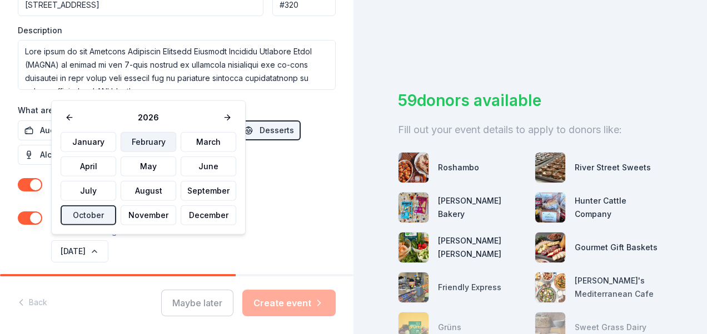
click at [146, 143] on button "February" at bounding box center [149, 142] width 56 height 20
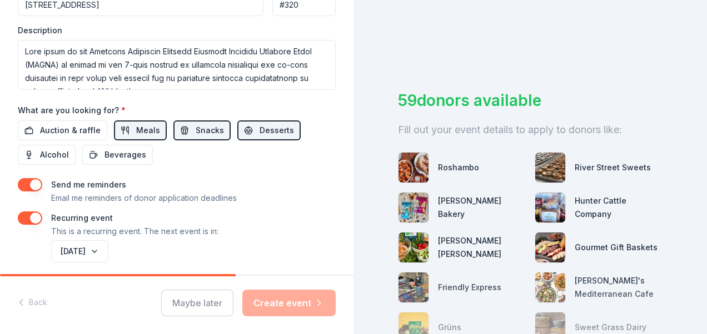
click at [238, 238] on div "[DATE]" at bounding box center [192, 251] width 287 height 27
click at [308, 247] on div "[DATE]" at bounding box center [192, 251] width 287 height 27
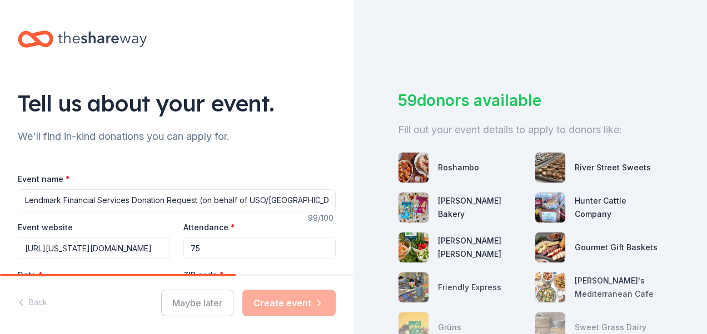
scroll to position [0, 0]
click at [203, 113] on div "Tell us about your event." at bounding box center [177, 103] width 318 height 31
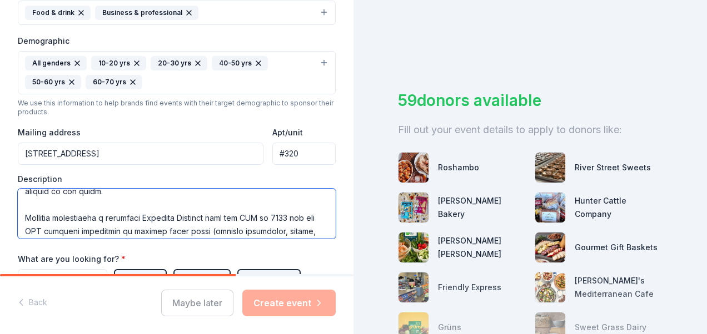
scroll to position [413, 0]
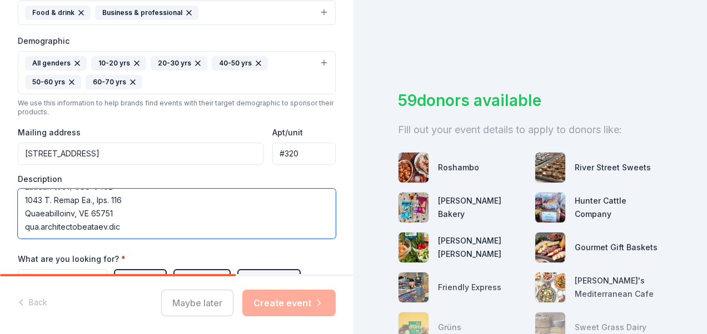
drag, startPoint x: 23, startPoint y: 196, endPoint x: 328, endPoint y: 253, distance: 310.2
click at [328, 253] on div "Tell us about your event. We'll find in-kind donations you can apply for. Event…" at bounding box center [176, 67] width 353 height 800
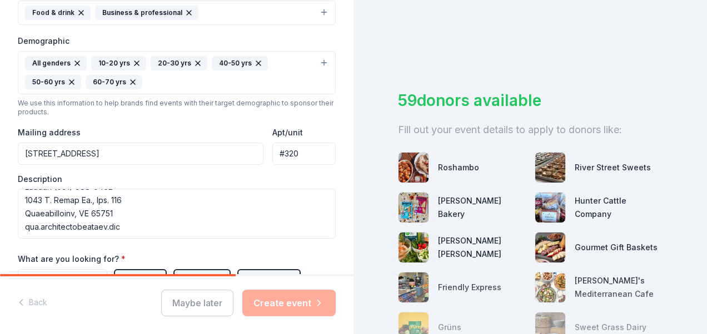
click at [332, 233] on div "Tell us about your event. We'll find in-kind donations you can apply for. Event…" at bounding box center [176, 67] width 353 height 800
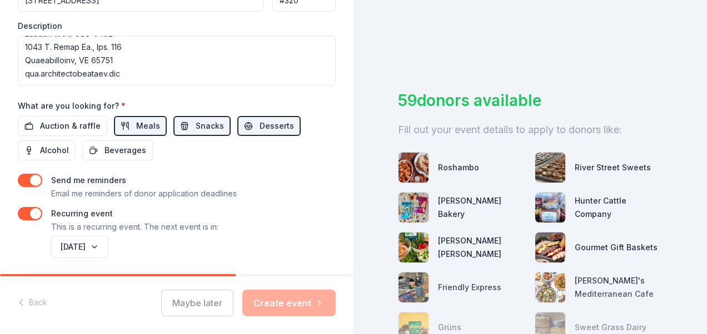
scroll to position [522, 0]
